Goal: Task Accomplishment & Management: Complete application form

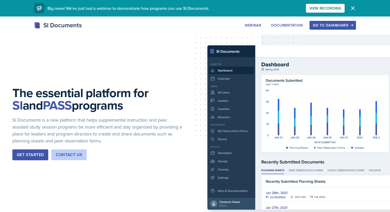
click at [329, 27] on div "Go to Dashboard" at bounding box center [333, 25] width 40 height 4
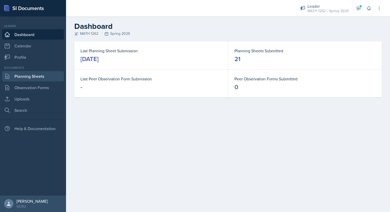
click at [28, 76] on link "Planning Sheets" at bounding box center [33, 76] width 62 height 10
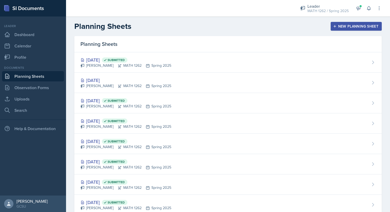
click at [332, 26] on button "New Planning Sheet" at bounding box center [356, 26] width 51 height 9
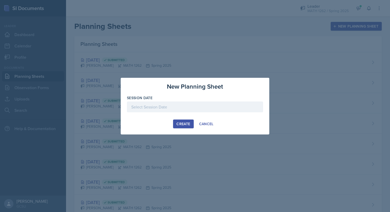
click at [195, 112] on div at bounding box center [195, 107] width 136 height 11
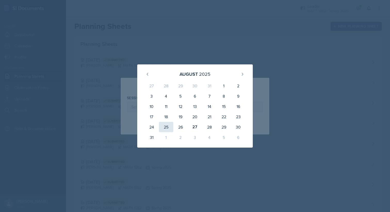
click at [169, 125] on div "25" at bounding box center [166, 127] width 14 height 10
type input "[DATE]"
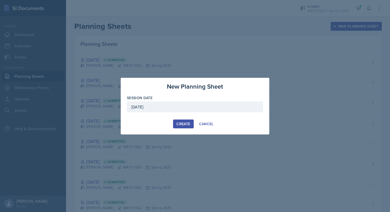
click at [186, 121] on button "Create" at bounding box center [183, 124] width 20 height 9
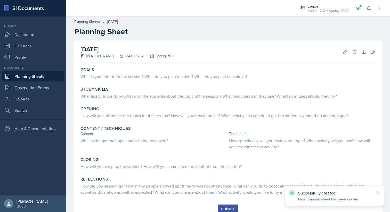
click at [200, 81] on div "Goals What is your intent for the session? What do you plan to cover? What do y…" at bounding box center [227, 74] width 299 height 18
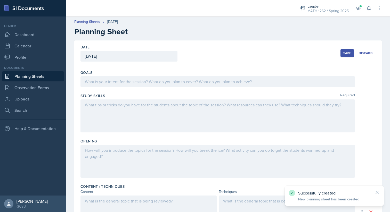
click at [197, 86] on div at bounding box center [218, 81] width 275 height 11
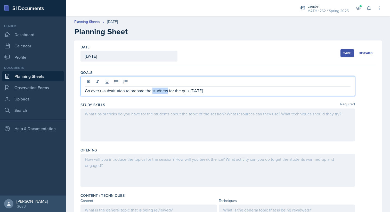
click at [161, 93] on p "Go over u-substitution to prepare the studnets for the quiz [DATE]." at bounding box center [218, 91] width 266 height 6
click at [162, 115] on div at bounding box center [218, 125] width 275 height 33
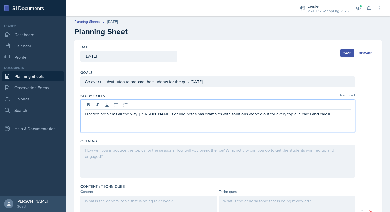
click at [129, 150] on div at bounding box center [218, 161] width 275 height 33
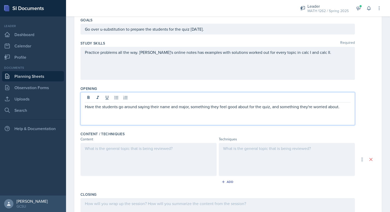
click at [105, 164] on div at bounding box center [149, 159] width 136 height 33
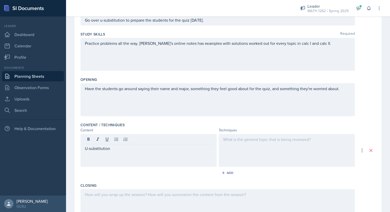
click at [235, 153] on div at bounding box center [287, 150] width 136 height 33
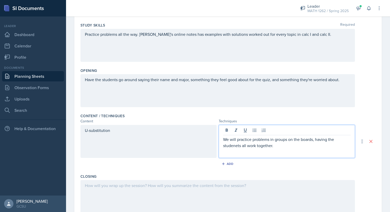
click at [234, 149] on div "We will practice problems in groups on the boards, having the studenets all wor…" at bounding box center [287, 141] width 136 height 33
click at [235, 148] on p "We will practice problems in groups on the boards, having the studenets all wor…" at bounding box center [287, 143] width 128 height 12
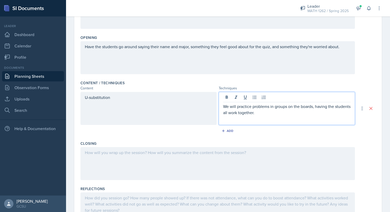
click at [228, 176] on div at bounding box center [218, 163] width 275 height 33
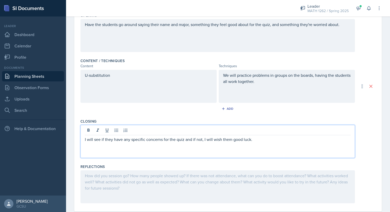
scroll to position [138, 0]
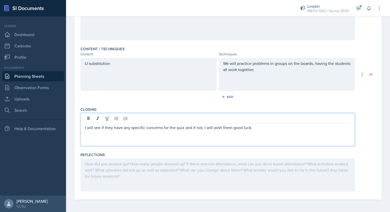
click at [221, 180] on div at bounding box center [218, 175] width 275 height 33
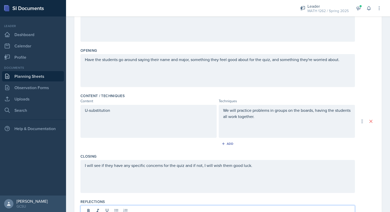
scroll to position [0, 0]
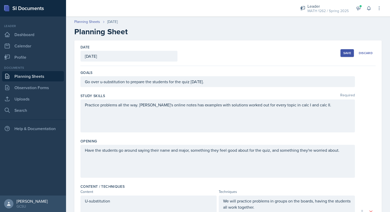
click at [347, 52] on div "Save" at bounding box center [348, 53] width 8 height 4
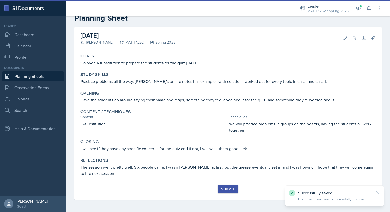
scroll to position [14, 0]
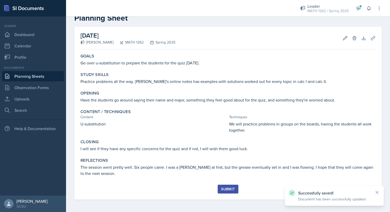
click at [235, 189] on div "Submit" at bounding box center [228, 189] width 14 height 4
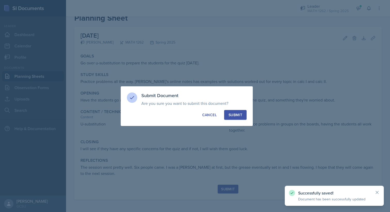
click at [242, 111] on button "Submit" at bounding box center [235, 115] width 22 height 10
